Goal: Task Accomplishment & Management: Manage account settings

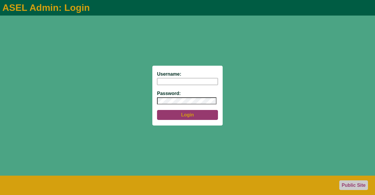
type input "aseladmin"
click at [187, 117] on button "Login" at bounding box center [187, 115] width 61 height 10
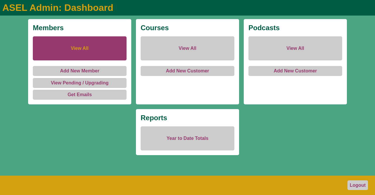
click at [65, 50] on link "View All" at bounding box center [80, 48] width 94 height 24
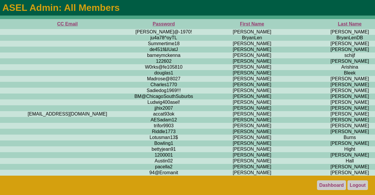
scroll to position [0, 235]
click at [200, 22] on th "First Name" at bounding box center [252, 24] width 104 height 10
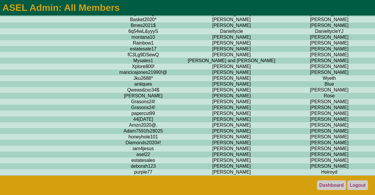
scroll to position [1066, 255]
click at [283, 40] on td "[PERSON_NAME]" at bounding box center [329, 37] width 92 height 6
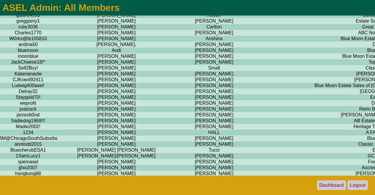
scroll to position [0, 370]
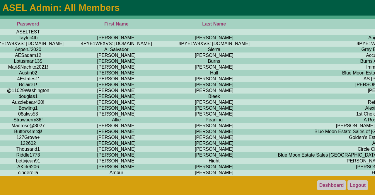
click at [225, 185] on footer "Dashboard Logout" at bounding box center [187, 184] width 375 height 19
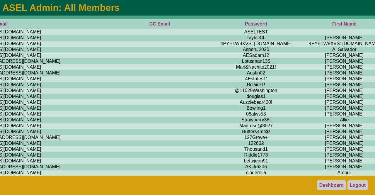
scroll to position [0, 179]
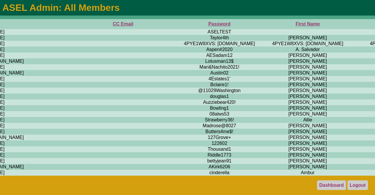
click at [255, 26] on th "First Name" at bounding box center [307, 24] width 104 height 10
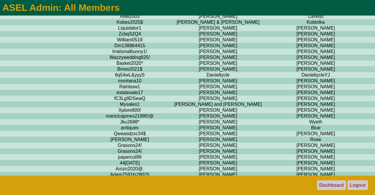
scroll to position [1022, 268]
click at [166, 83] on td "[PERSON_NAME]" at bounding box center [218, 81] width 104 height 6
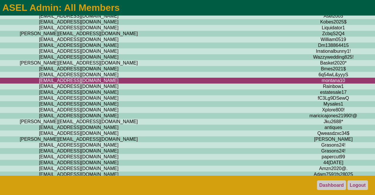
scroll to position [1022, 0]
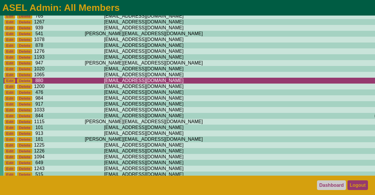
click at [353, 186] on link "Logout" at bounding box center [357, 185] width 20 height 10
